Goal: Transaction & Acquisition: Purchase product/service

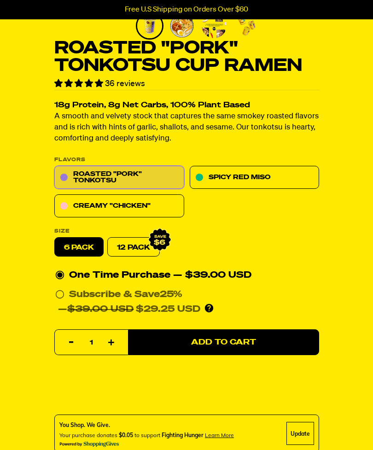
scroll to position [235, 0]
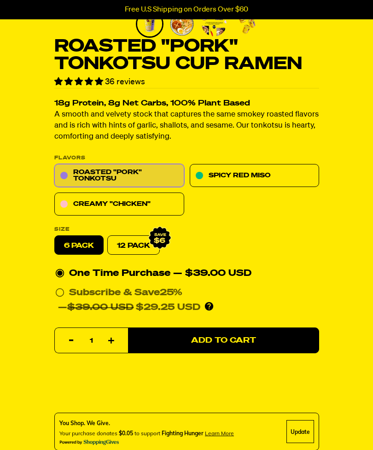
click at [72, 196] on link "Creamy "Chicken"" at bounding box center [119, 204] width 130 height 23
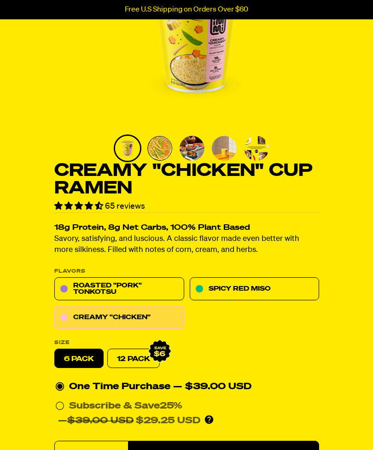
scroll to position [110, 0]
click at [202, 148] on img "Go to slide 3" at bounding box center [191, 148] width 25 height 25
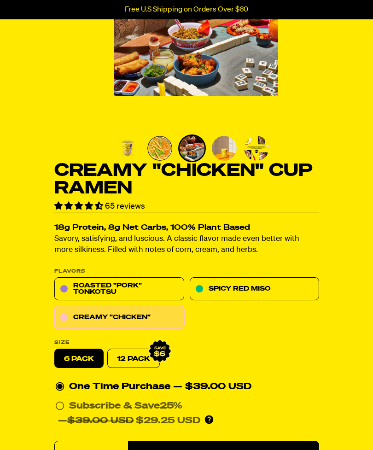
click at [232, 153] on img "Go to slide 4" at bounding box center [224, 148] width 25 height 25
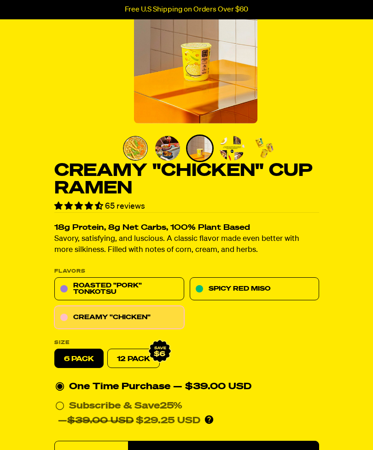
click at [171, 152] on img "Go to slide 3" at bounding box center [167, 148] width 25 height 25
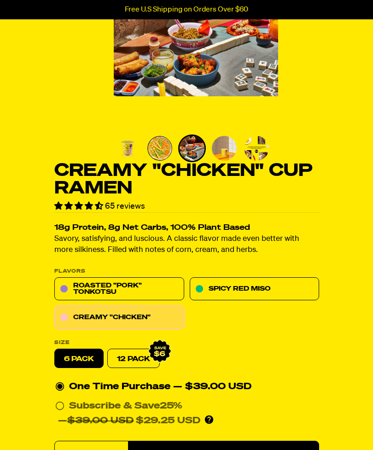
click at [166, 155] on img "Go to slide 2" at bounding box center [159, 148] width 25 height 25
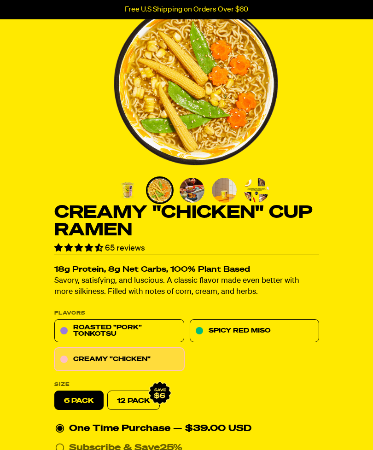
scroll to position [66, 0]
